Goal: Information Seeking & Learning: Understand process/instructions

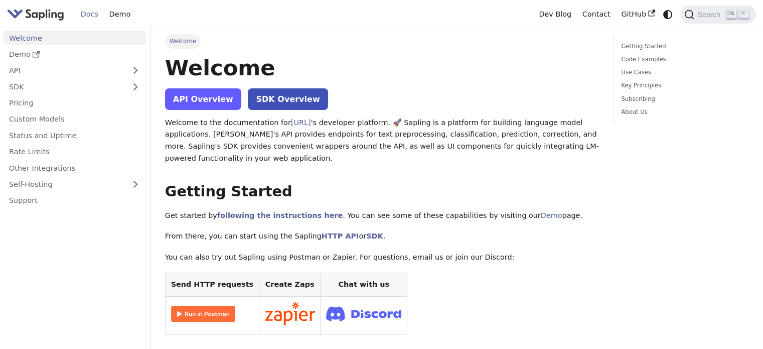
click at [206, 96] on link "API Overview" at bounding box center [203, 99] width 76 height 22
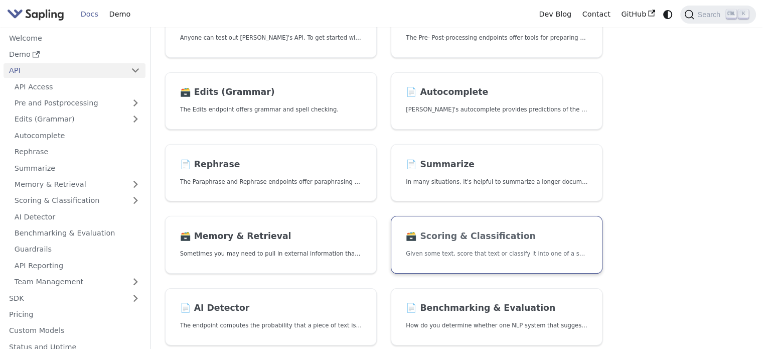
scroll to position [151, 0]
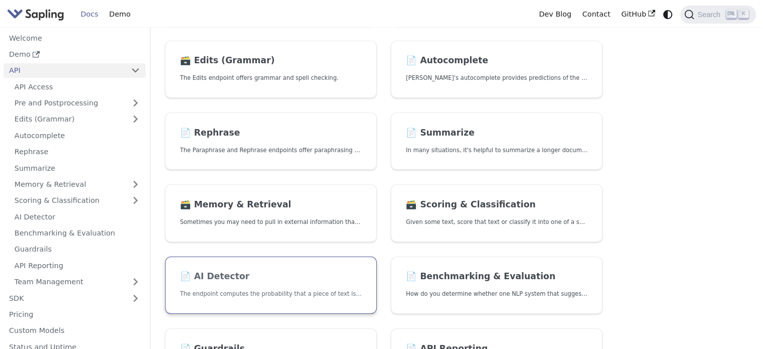
click at [315, 291] on p "The endpoint computes the probability that a piece of text is AI-generated," at bounding box center [271, 294] width 182 height 10
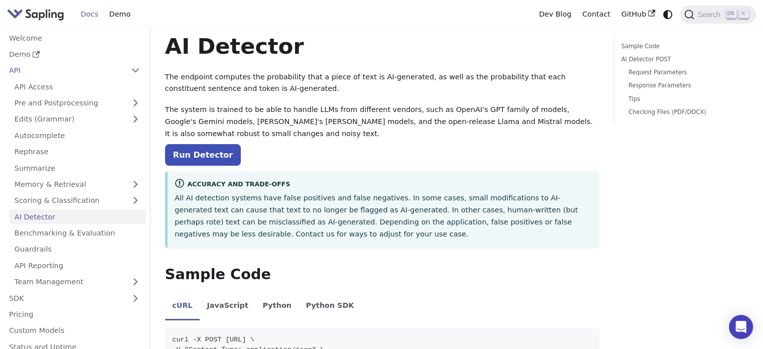
scroll to position [50, 0]
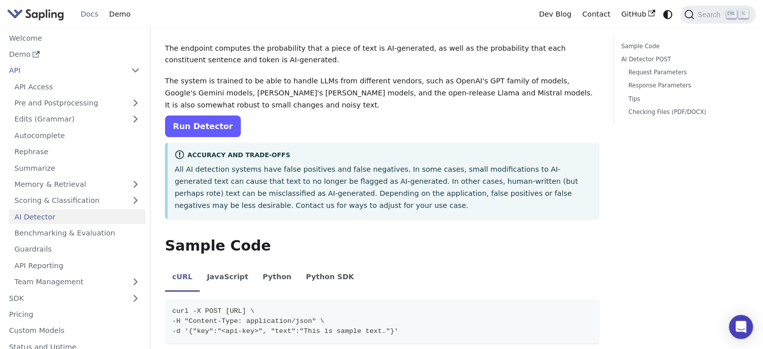
click at [196, 124] on link "Run Detector" at bounding box center [203, 126] width 76 height 22
click at [178, 130] on link "Run Detector" at bounding box center [203, 126] width 76 height 22
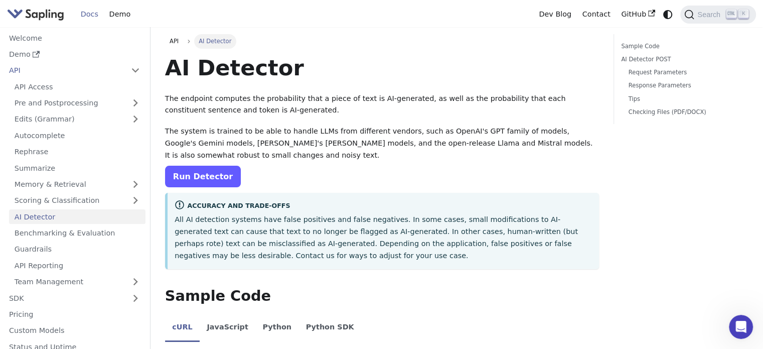
click at [212, 183] on link "Run Detector" at bounding box center [203, 177] width 76 height 22
